Goal: Contribute content: Add original content to the website for others to see

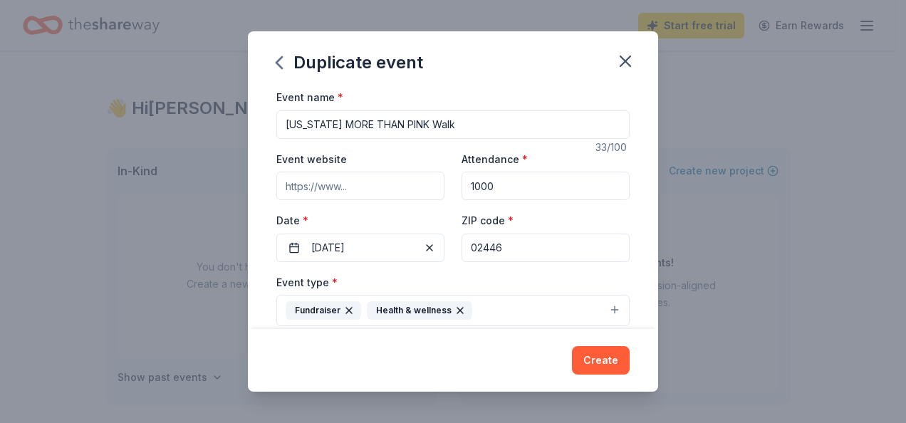
drag, startPoint x: 521, startPoint y: 242, endPoint x: 446, endPoint y: 245, distance: 74.8
click at [446, 245] on div "Event website Attendance * 1000 Date * [DATE] ZIP code * 02446" at bounding box center [452, 206] width 353 height 112
type input "02125"
click at [303, 203] on div "Event website Attendance * 1000 Date * [DATE] ZIP code * 02125" at bounding box center [452, 206] width 353 height 112
click at [318, 193] on input "Event website" at bounding box center [360, 186] width 168 height 28
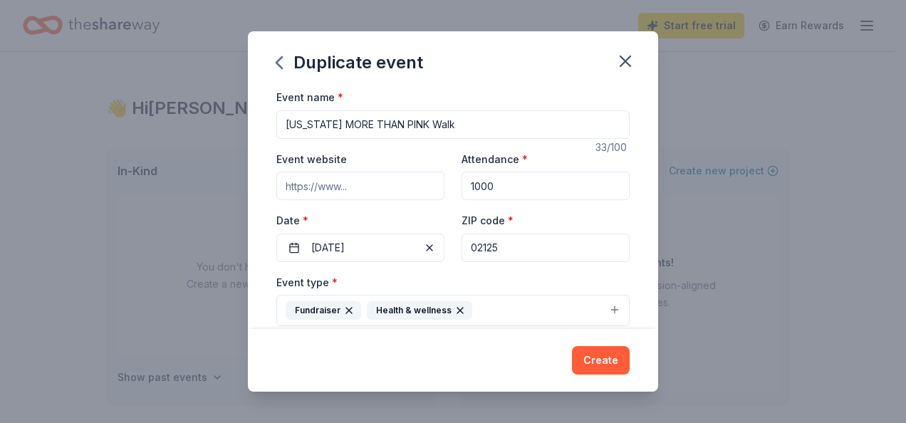
drag, startPoint x: 390, startPoint y: 188, endPoint x: 250, endPoint y: 187, distance: 140.3
click at [250, 187] on div "Event name * [US_STATE] MORE THAN PINK Walk 33 /100 Event website Attendance * …" at bounding box center [453, 208] width 410 height 241
paste input "[URL][DOMAIN_NAME]"
type input "[URL][DOMAIN_NAME]"
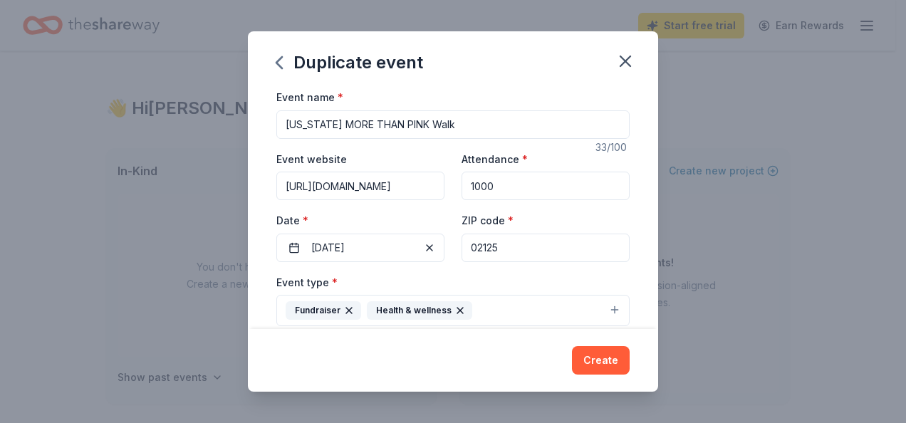
scroll to position [0, 0]
click at [511, 177] on input "1000" at bounding box center [546, 186] width 168 height 28
drag, startPoint x: 501, startPoint y: 179, endPoint x: 460, endPoint y: 187, distance: 42.0
click at [462, 187] on input "1000" at bounding box center [546, 186] width 168 height 28
type input "2500"
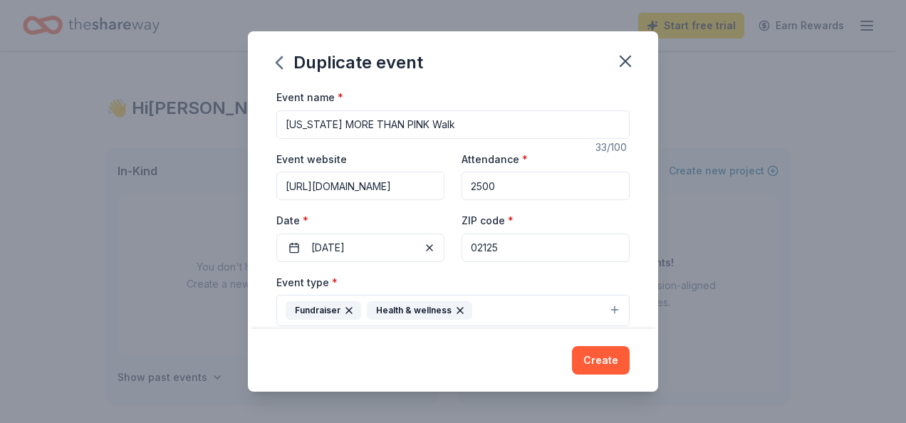
click at [519, 118] on input "[US_STATE] MORE THAN PINK Walk" at bounding box center [452, 124] width 353 height 28
type input "[US_STATE] MORE THAN PINK Walk 2025"
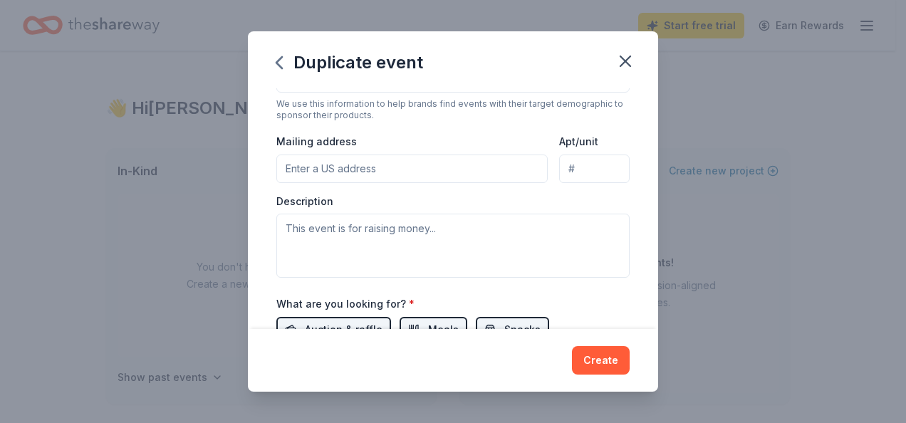
scroll to position [308, 0]
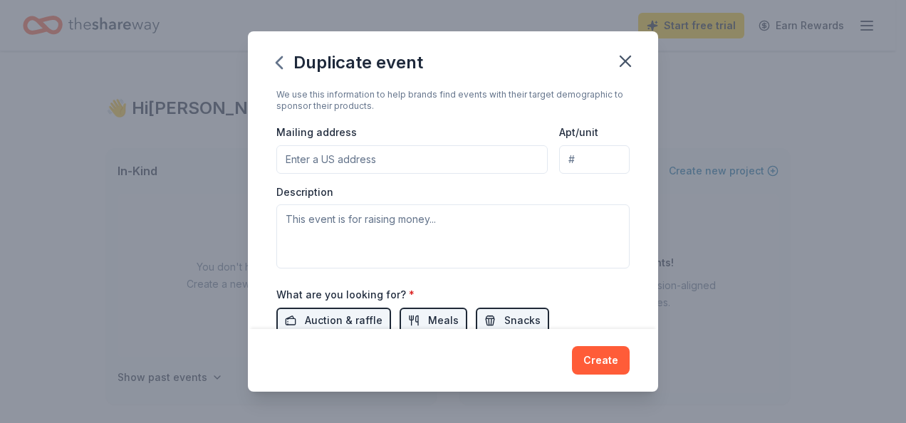
click at [402, 155] on input "Mailing address" at bounding box center [411, 159] width 271 height 28
paste input "[STREET_ADDRESS][PERSON_NAME]"
type input "[STREET_ADDRESS][PERSON_NAME]"
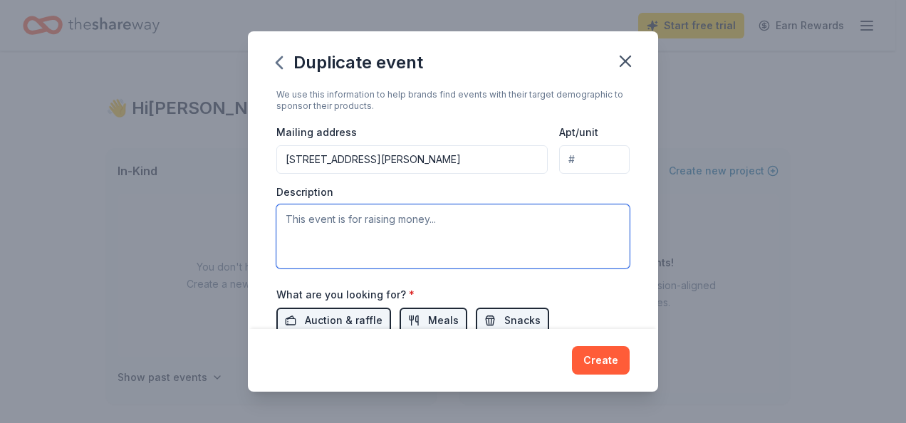
click at [417, 222] on textarea at bounding box center [452, 236] width 353 height 64
type textarea "R"
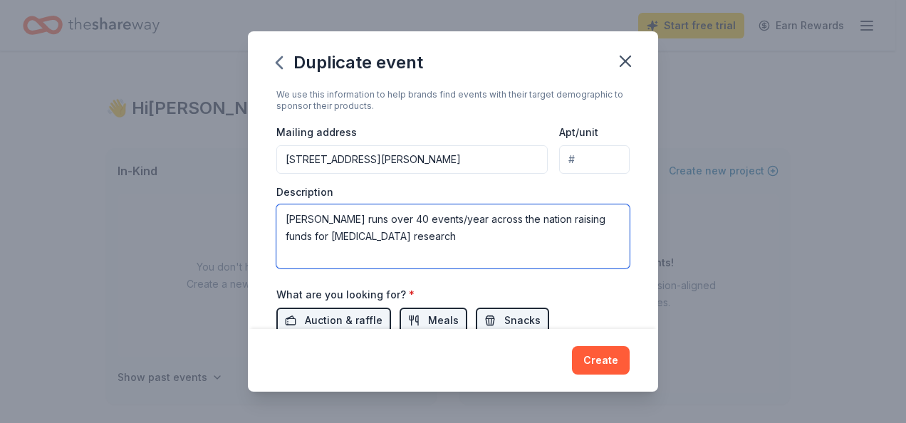
click at [459, 231] on textarea "[PERSON_NAME] runs over 40 events/year across the nation raising funds for [MED…" at bounding box center [452, 236] width 353 height 64
type textarea "[PERSON_NAME] runs over 40 events/year across the nation raising funds for [MED…"
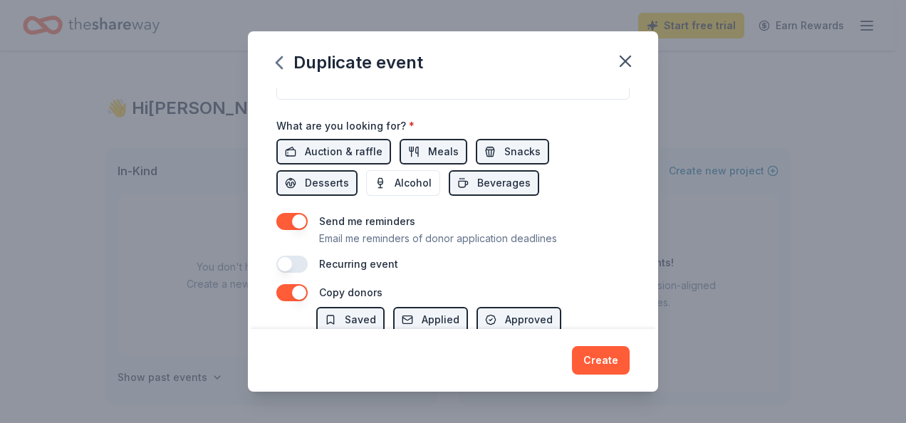
scroll to position [497, 0]
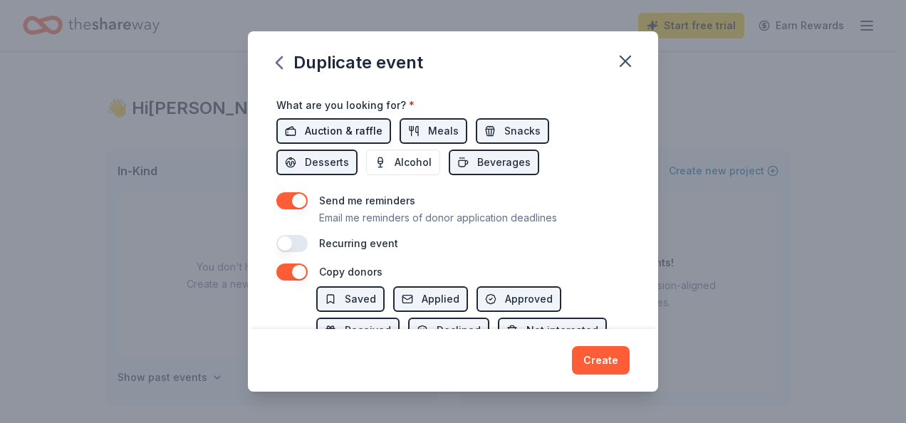
click at [361, 131] on span "Auction & raffle" at bounding box center [344, 131] width 78 height 17
click at [490, 125] on button "Snacks" at bounding box center [512, 131] width 73 height 26
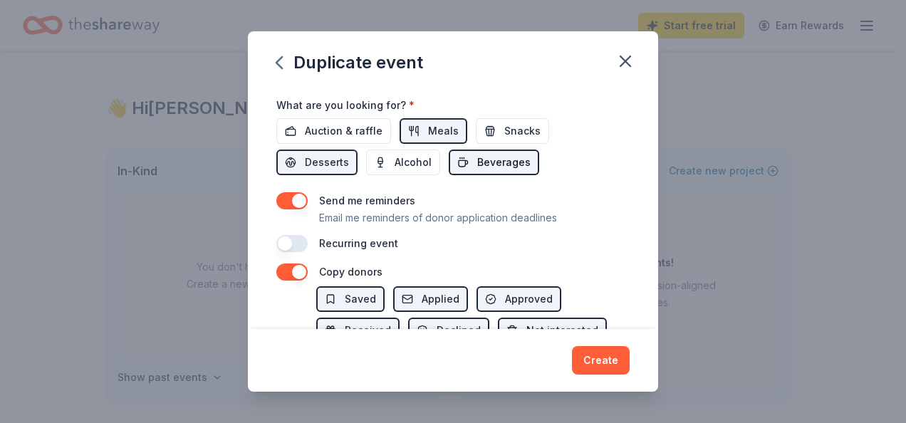
click at [489, 162] on span "Beverages" at bounding box center [503, 162] width 53 height 17
click at [313, 154] on span "Desserts" at bounding box center [327, 162] width 44 height 17
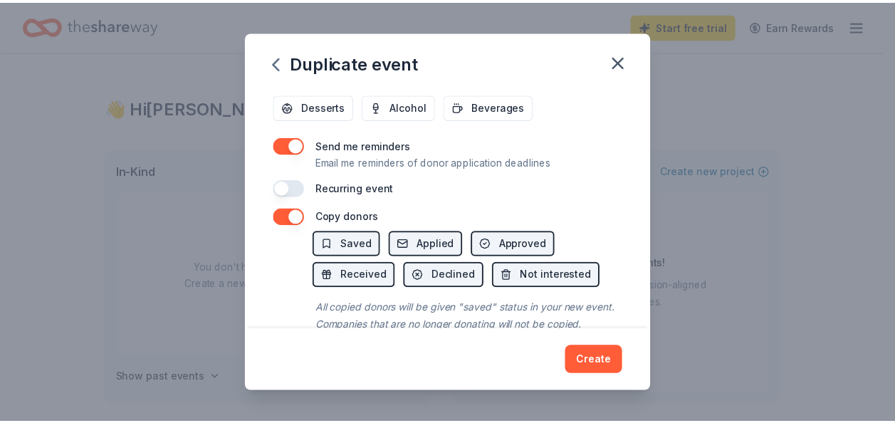
scroll to position [595, 0]
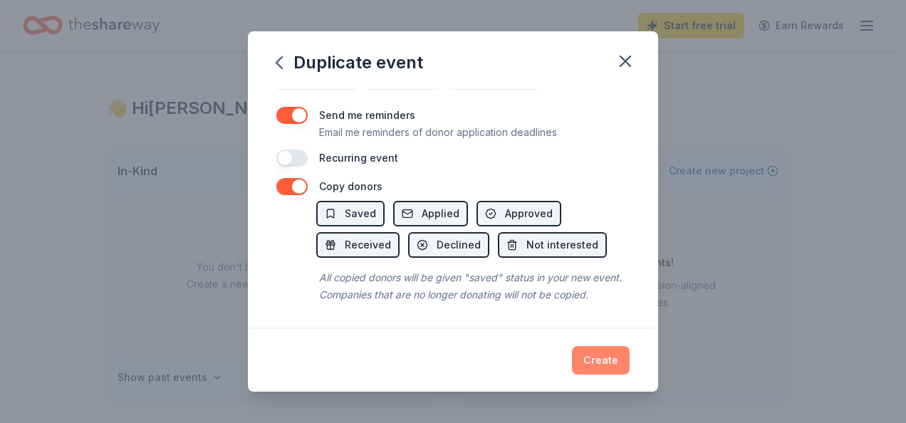
click at [605, 356] on button "Create" at bounding box center [601, 360] width 58 height 28
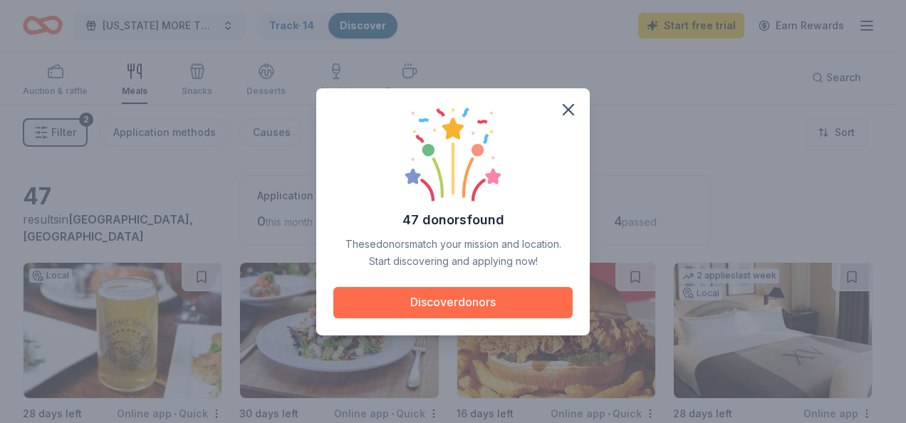
click at [529, 303] on button "Discover donors" at bounding box center [452, 302] width 239 height 31
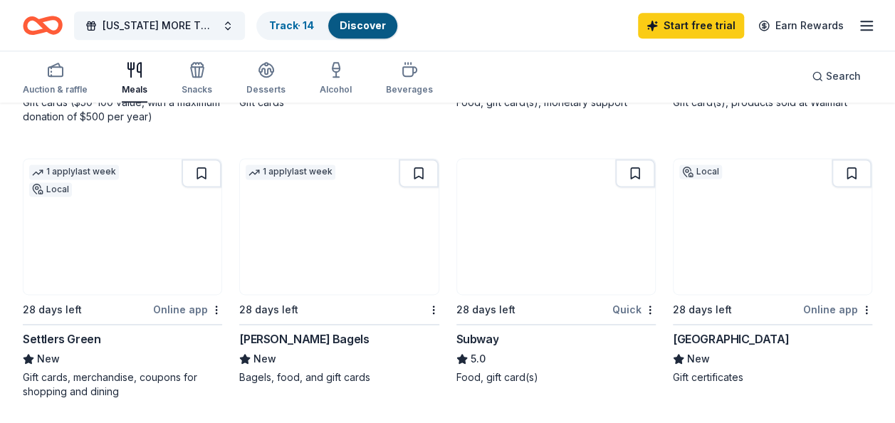
scroll to position [923, 0]
